Goal: Transaction & Acquisition: Purchase product/service

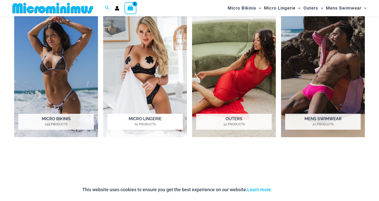
scroll to position [406, 0]
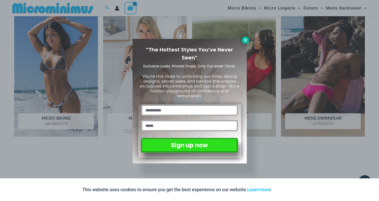
click at [248, 40] on button at bounding box center [245, 40] width 7 height 7
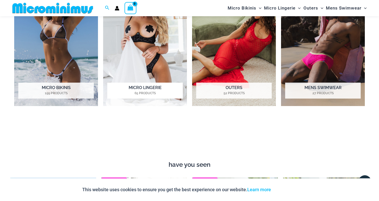
scroll to position [435, 0]
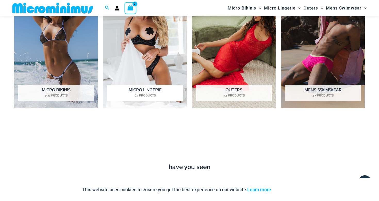
click at [168, 59] on img "Visit product category Micro Lingerie" at bounding box center [145, 43] width 84 height 129
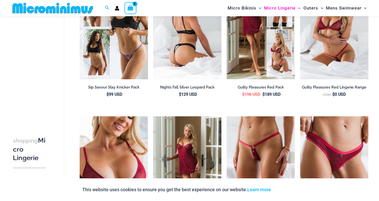
scroll to position [87, 0]
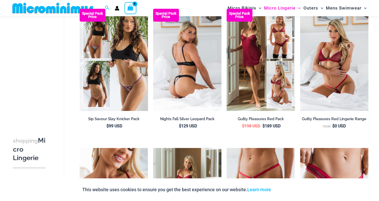
click at [181, 59] on img at bounding box center [187, 60] width 68 height 102
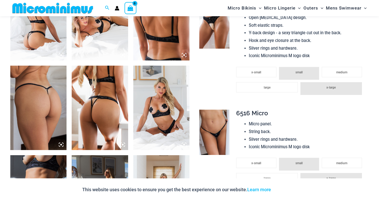
scroll to position [376, 0]
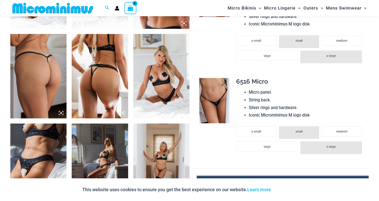
click at [219, 96] on img at bounding box center [214, 100] width 30 height 45
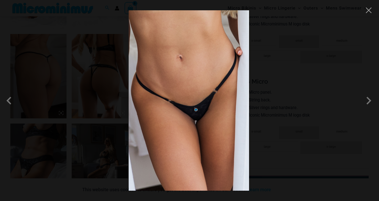
click at [256, 103] on div at bounding box center [189, 100] width 379 height 201
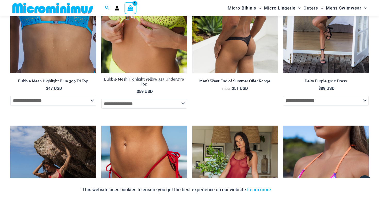
scroll to position [913, 0]
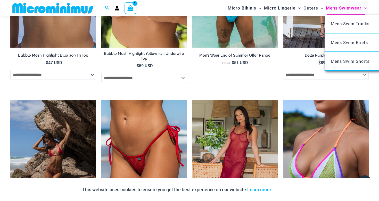
click at [341, 8] on span "Mens Swimwear" at bounding box center [344, 8] width 36 height 13
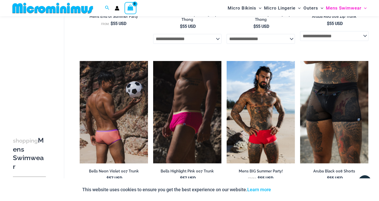
scroll to position [191, 0]
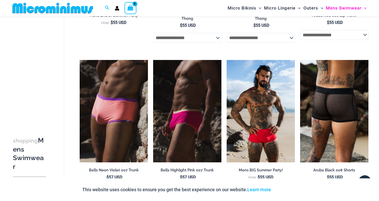
click at [336, 102] on img at bounding box center [334, 111] width 68 height 102
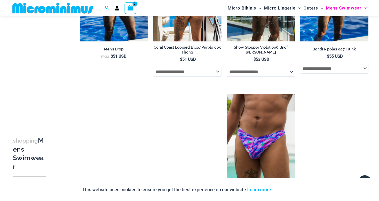
scroll to position [834, 0]
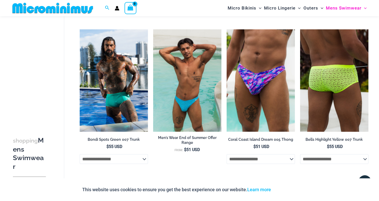
click at [338, 109] on img at bounding box center [334, 80] width 68 height 102
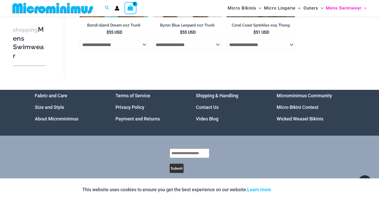
scroll to position [1100, 0]
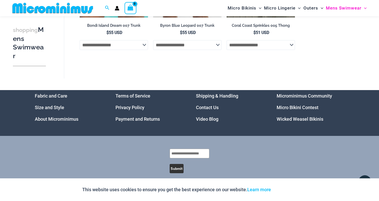
click at [207, 116] on link "Video Blog" at bounding box center [207, 118] width 22 height 5
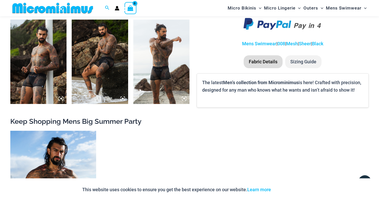
scroll to position [393, 0]
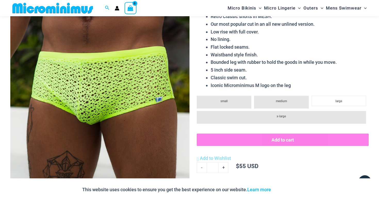
scroll to position [81, 0]
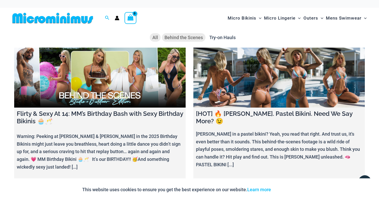
click at [189, 38] on span "Behind the Scenes" at bounding box center [183, 37] width 38 height 5
click at [221, 38] on span "Try-on Hauls" at bounding box center [222, 37] width 26 height 5
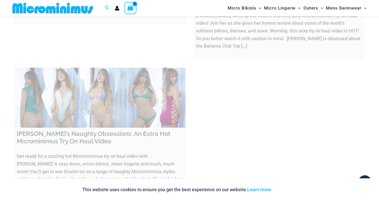
scroll to position [21, 0]
